Goal: Communication & Community: Answer question/provide support

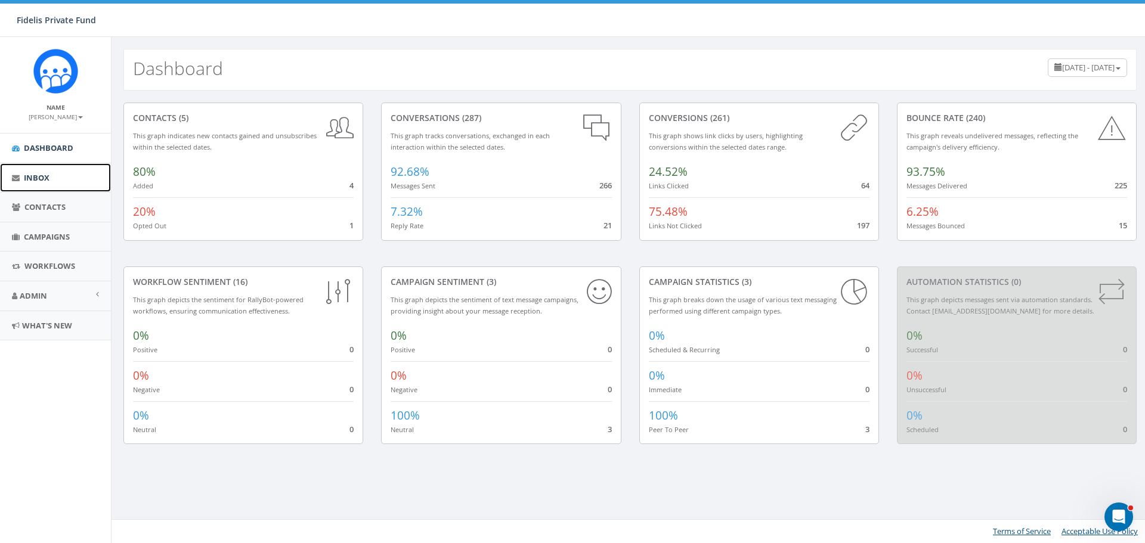
click at [42, 177] on span "Inbox" at bounding box center [37, 177] width 26 height 11
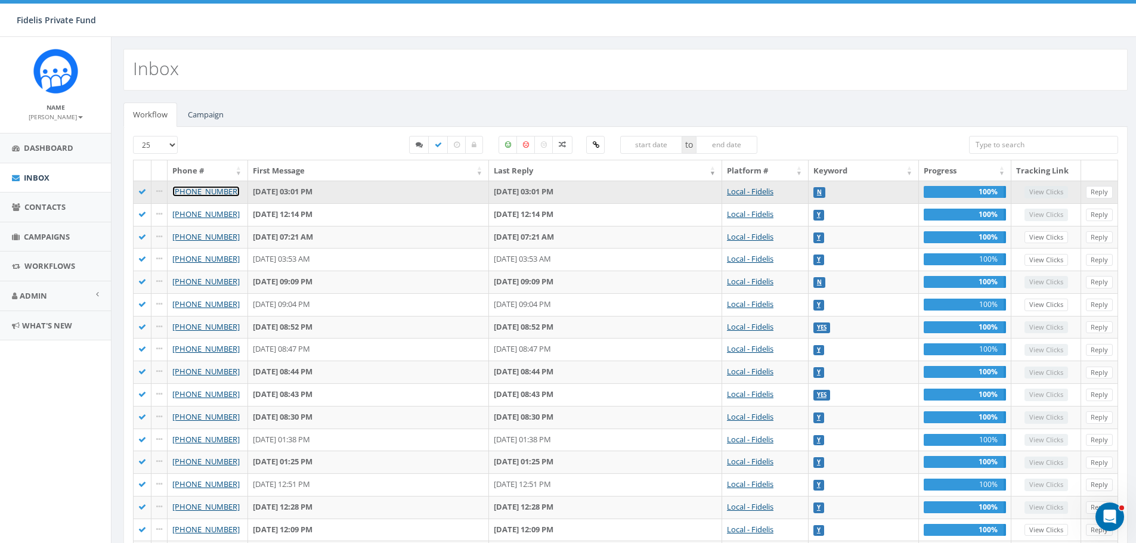
click at [212, 194] on link "[PHONE_NUMBER]" at bounding box center [205, 191] width 67 height 11
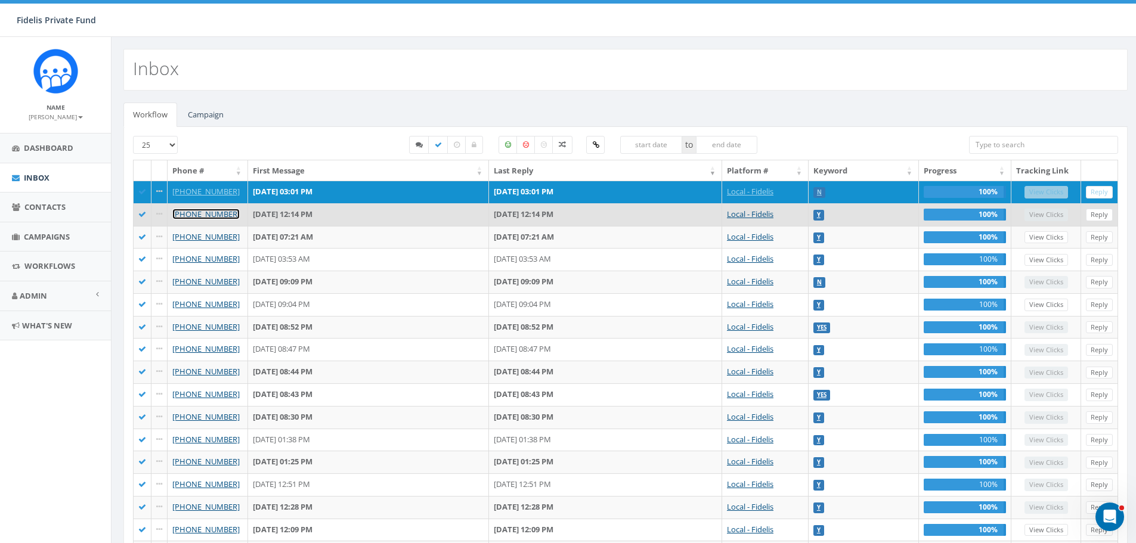
click at [214, 216] on link "[PHONE_NUMBER]" at bounding box center [205, 214] width 67 height 11
